Goal: Navigation & Orientation: Find specific page/section

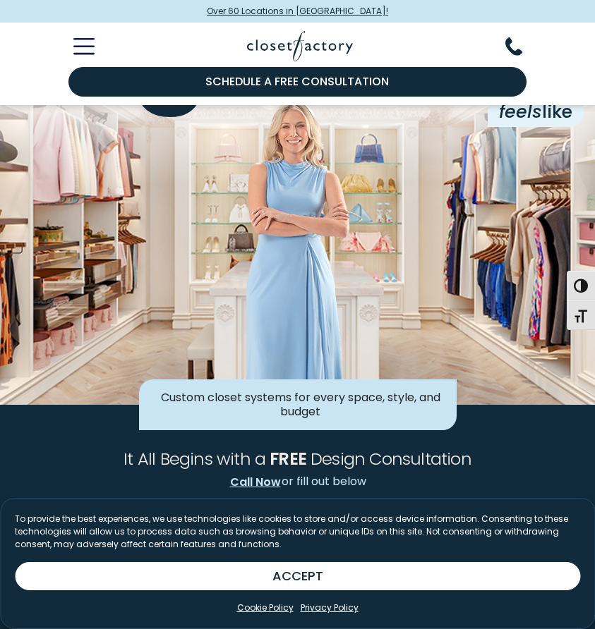
scroll to position [143, 0]
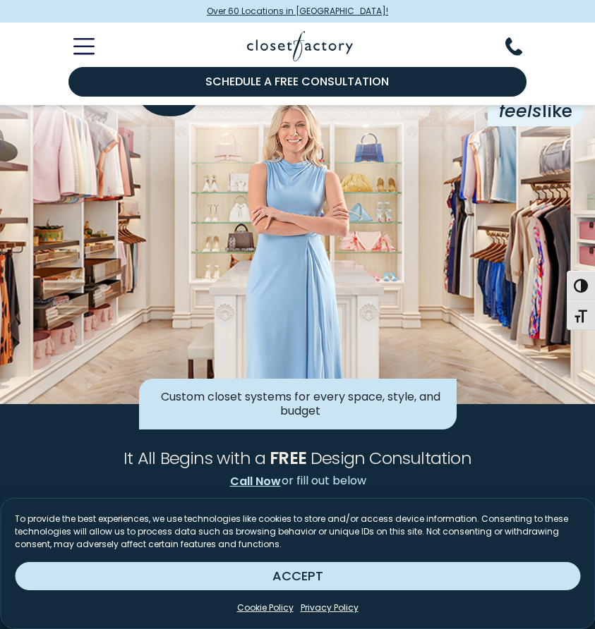
click at [325, 584] on button "ACCEPT" at bounding box center [297, 576] width 565 height 28
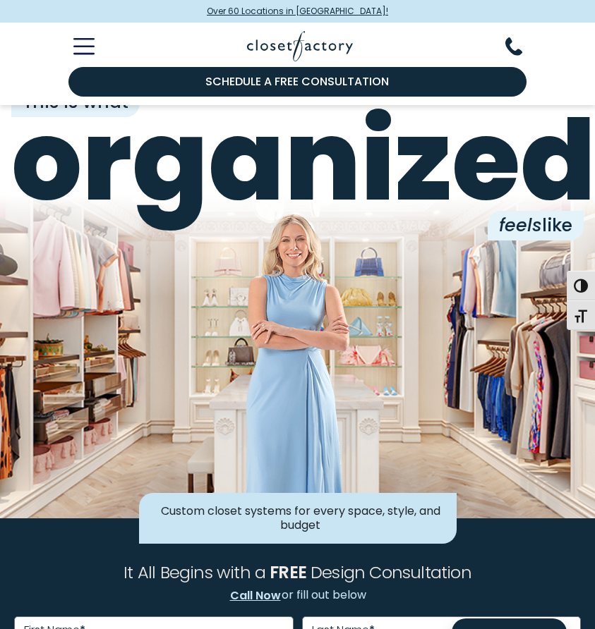
scroll to position [7, 0]
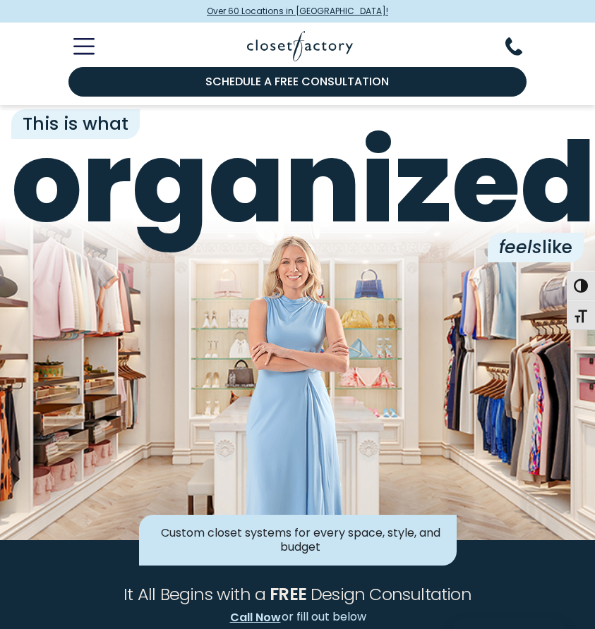
click at [85, 45] on icon "Toggle Mobile Menu" at bounding box center [83, 46] width 21 height 16
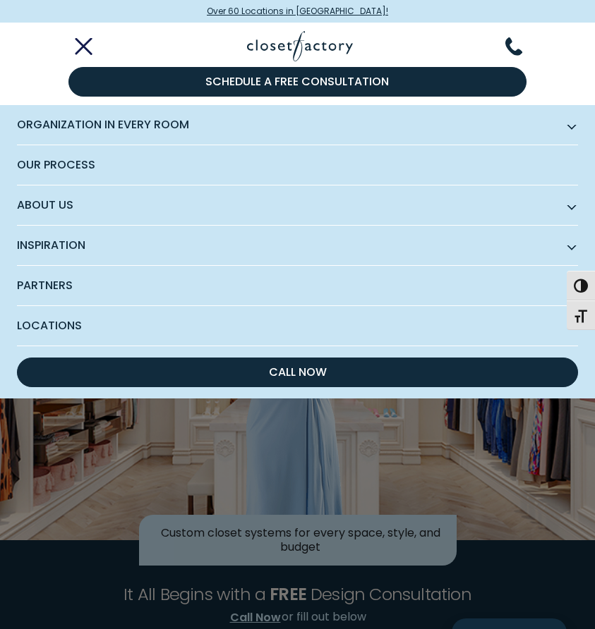
click at [93, 128] on span "Organization in Every Room" at bounding box center [297, 125] width 561 height 40
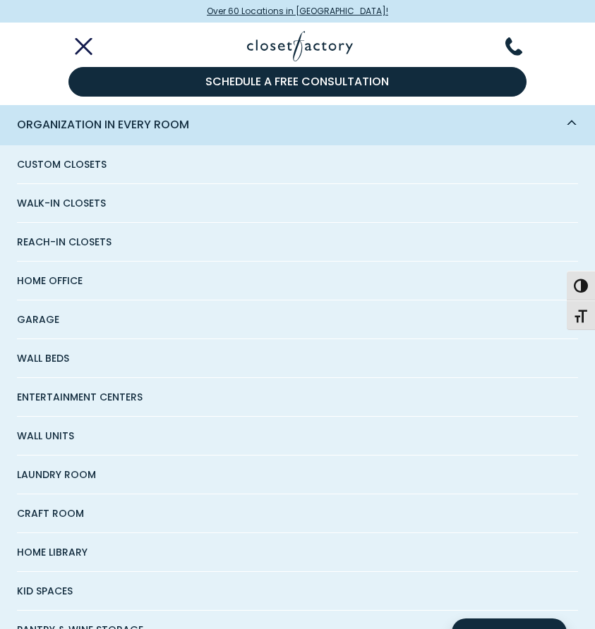
click at [84, 200] on span "Walk-In Closets" at bounding box center [61, 203] width 89 height 38
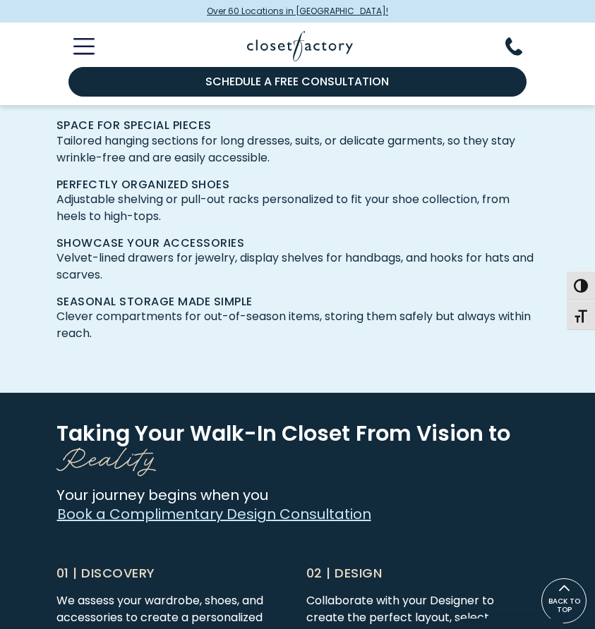
scroll to position [2990, 0]
